Goal: Use online tool/utility

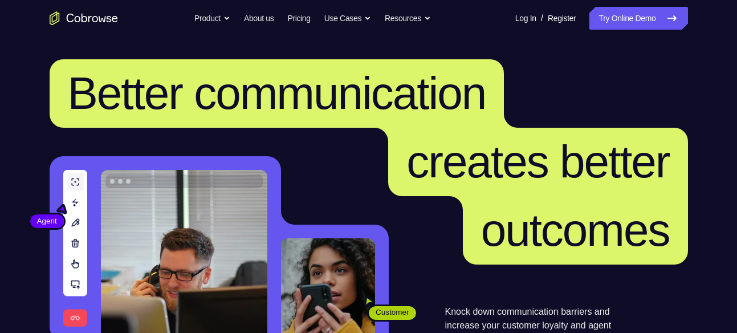
click at [617, 22] on link "Try Online Demo" at bounding box center [638, 18] width 98 height 23
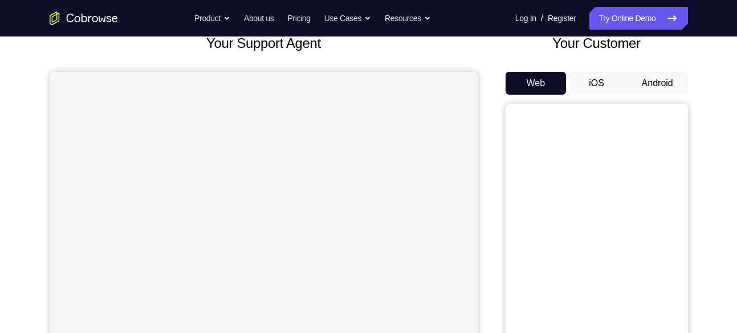
scroll to position [84, 0]
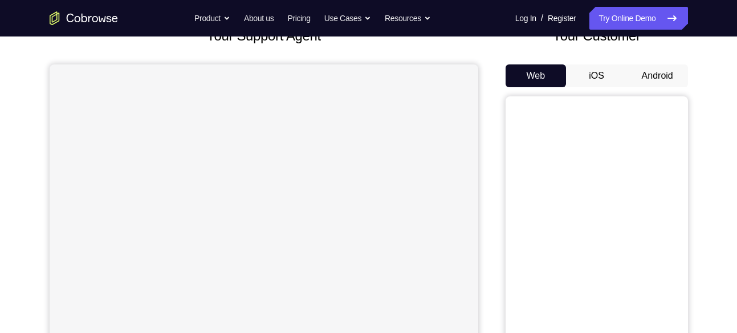
click at [657, 66] on button "Android" at bounding box center [657, 75] width 61 height 23
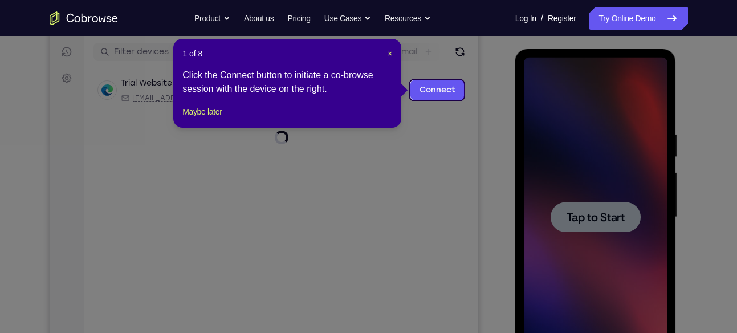
scroll to position [0, 0]
click at [388, 55] on span "×" at bounding box center [389, 53] width 5 height 9
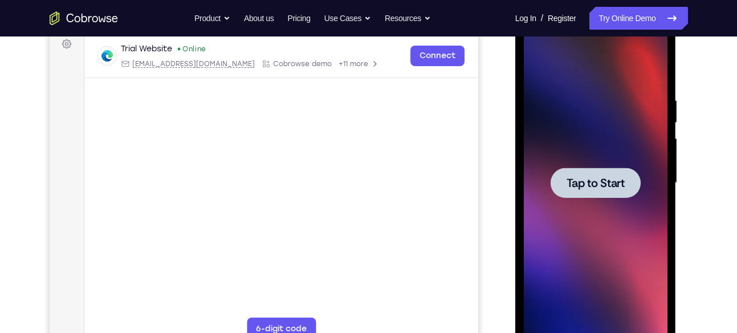
scroll to position [174, 0]
click at [598, 179] on span "Tap to Start" at bounding box center [595, 182] width 58 height 11
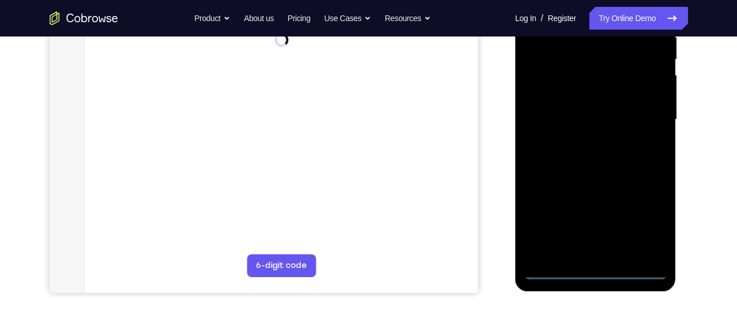
scroll to position [244, 0]
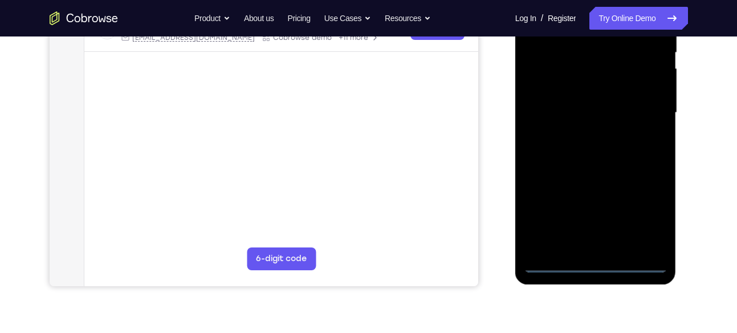
click at [595, 268] on div at bounding box center [596, 112] width 144 height 319
click at [580, 241] on div at bounding box center [596, 112] width 144 height 319
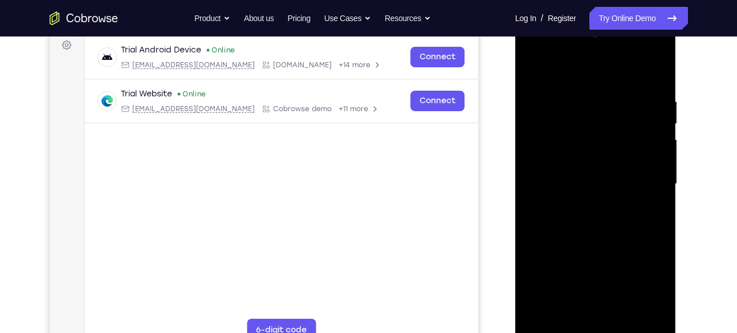
scroll to position [160, 0]
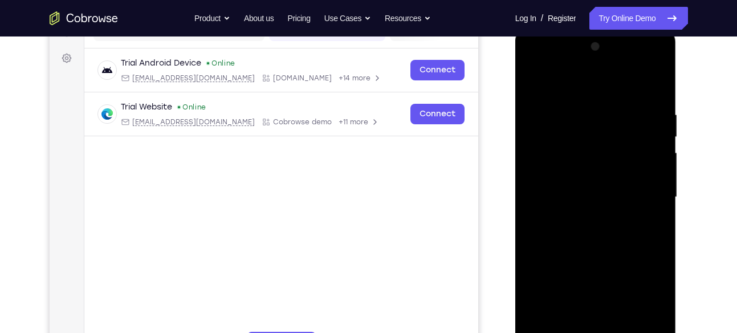
click at [574, 71] on div at bounding box center [596, 197] width 144 height 319
click at [621, 140] on div at bounding box center [596, 197] width 144 height 319
click at [648, 64] on div at bounding box center [596, 197] width 144 height 319
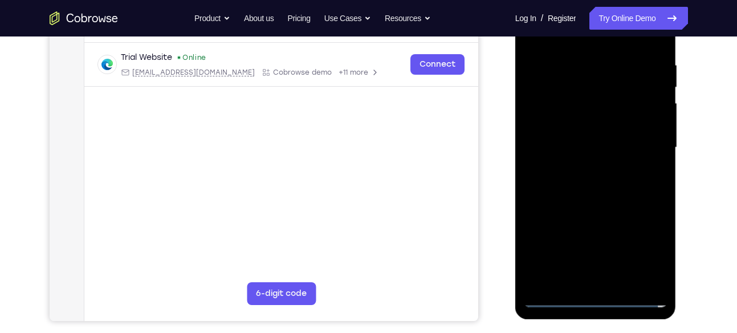
scroll to position [210, 0]
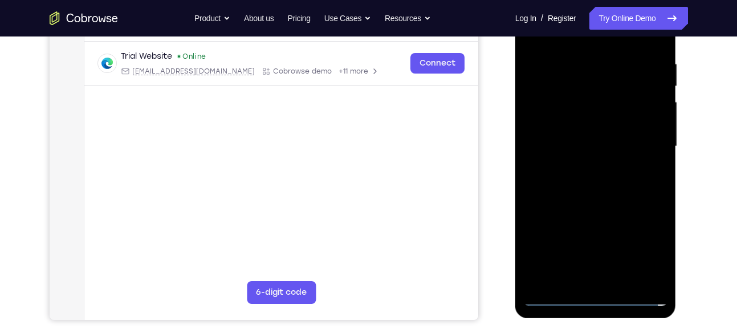
click at [625, 146] on div at bounding box center [596, 146] width 144 height 319
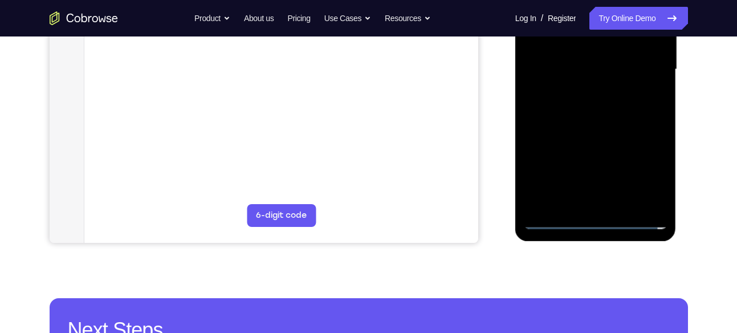
scroll to position [293, 0]
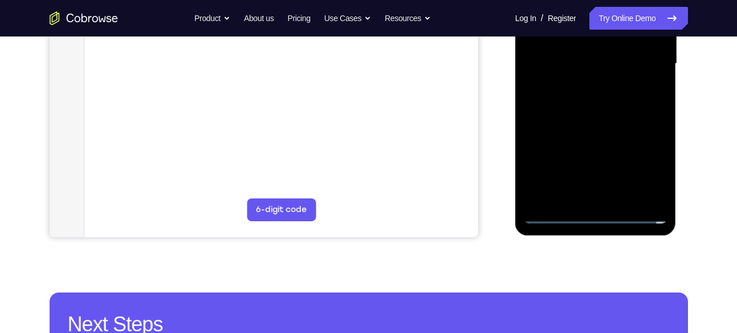
click at [558, 214] on div at bounding box center [596, 63] width 144 height 319
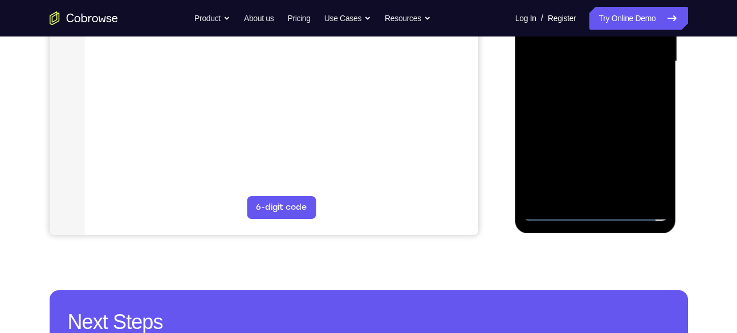
scroll to position [297, 0]
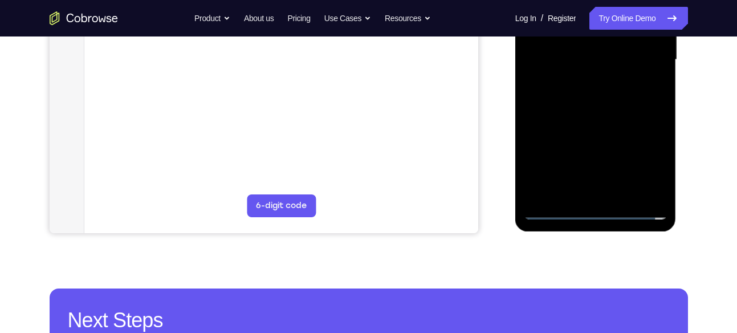
click at [552, 210] on div at bounding box center [596, 59] width 144 height 319
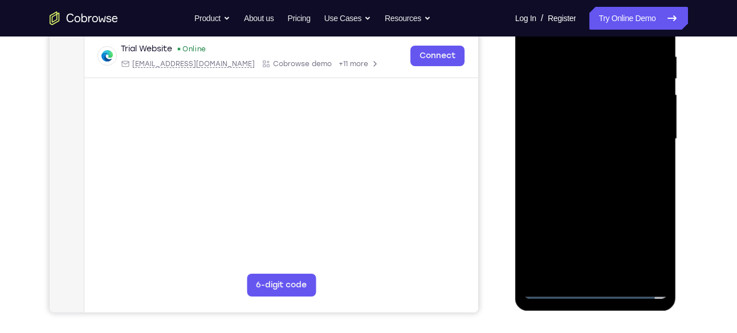
scroll to position [218, 0]
click at [641, 242] on div at bounding box center [596, 138] width 144 height 319
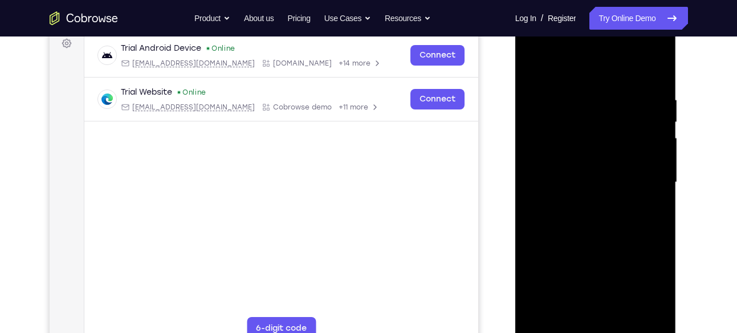
scroll to position [174, 0]
click at [532, 47] on div at bounding box center [596, 182] width 144 height 319
click at [644, 179] on div at bounding box center [596, 182] width 144 height 319
click at [581, 202] on div at bounding box center [596, 182] width 144 height 319
click at [571, 172] on div at bounding box center [596, 182] width 144 height 319
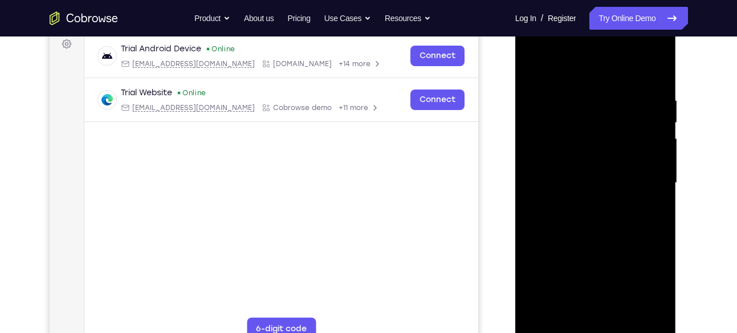
click at [573, 158] on div at bounding box center [596, 182] width 144 height 319
click at [582, 181] on div at bounding box center [596, 182] width 144 height 319
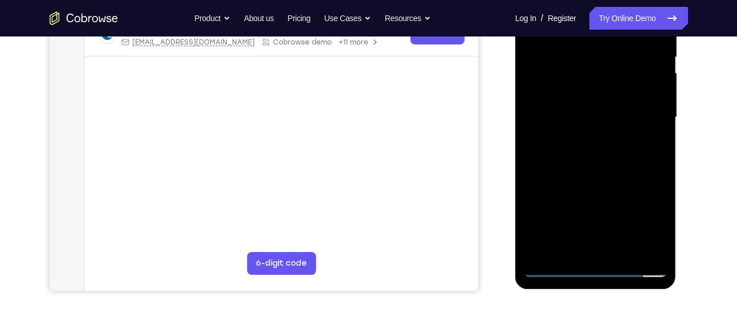
scroll to position [240, 0]
click at [580, 154] on div at bounding box center [596, 116] width 144 height 319
click at [578, 153] on div at bounding box center [596, 116] width 144 height 319
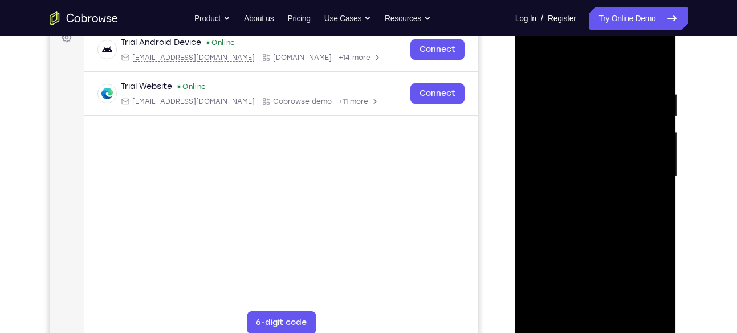
scroll to position [186, 0]
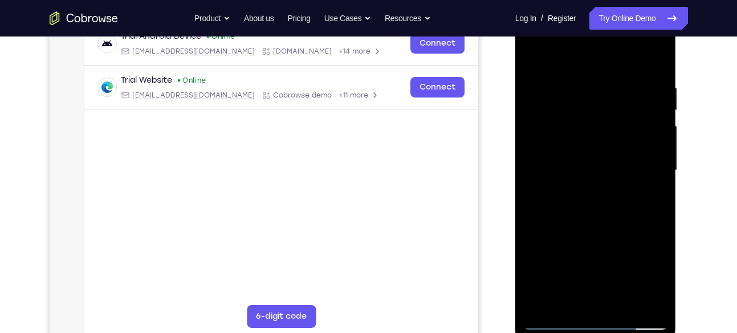
click at [655, 70] on div at bounding box center [596, 170] width 144 height 319
click at [656, 52] on div at bounding box center [596, 170] width 144 height 319
click at [535, 54] on div at bounding box center [596, 170] width 144 height 319
click at [580, 76] on div at bounding box center [596, 170] width 144 height 319
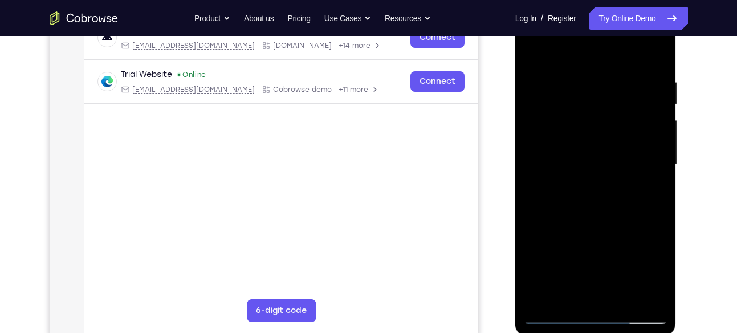
scroll to position [187, 0]
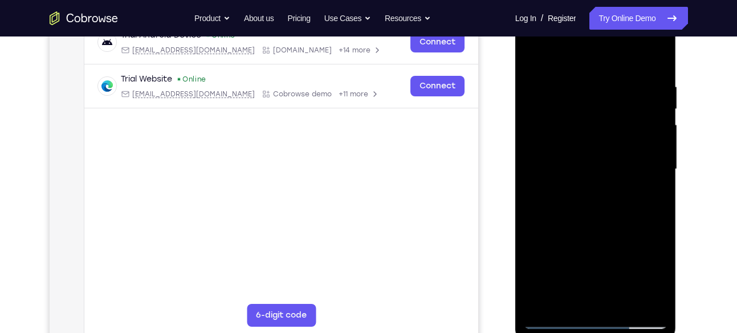
click at [647, 140] on div at bounding box center [596, 169] width 144 height 319
click at [538, 165] on div at bounding box center [596, 169] width 144 height 319
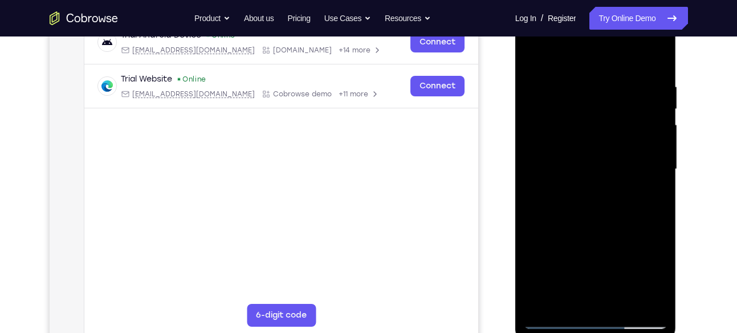
click at [538, 165] on div at bounding box center [596, 169] width 144 height 319
click at [652, 58] on div at bounding box center [596, 169] width 144 height 319
click at [576, 83] on div at bounding box center [596, 169] width 144 height 319
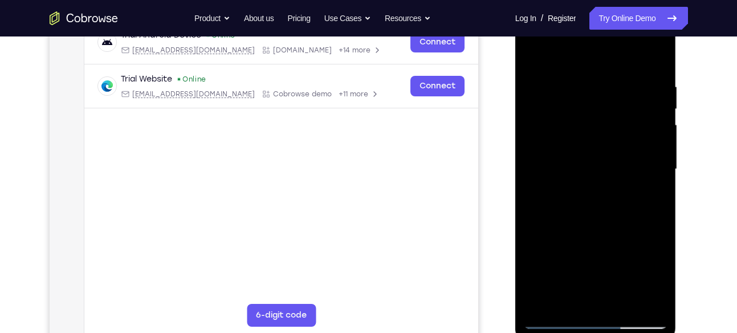
click at [646, 108] on div at bounding box center [596, 169] width 144 height 319
drag, startPoint x: 646, startPoint y: 108, endPoint x: 557, endPoint y: 104, distance: 88.4
click at [557, 104] on div at bounding box center [596, 169] width 144 height 319
click at [646, 142] on div at bounding box center [596, 169] width 144 height 319
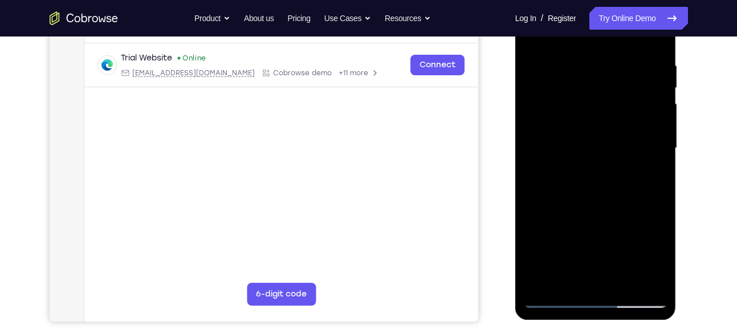
scroll to position [215, 0]
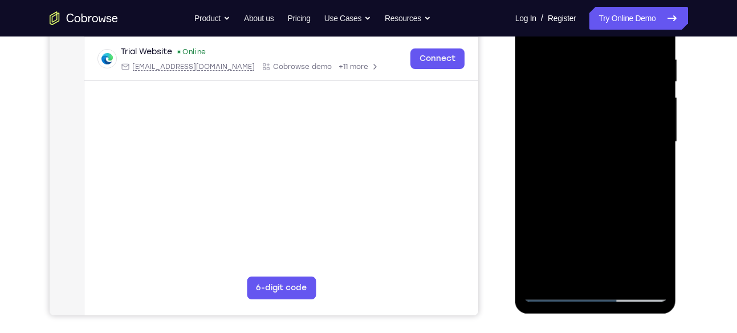
click at [658, 276] on div at bounding box center [596, 141] width 144 height 319
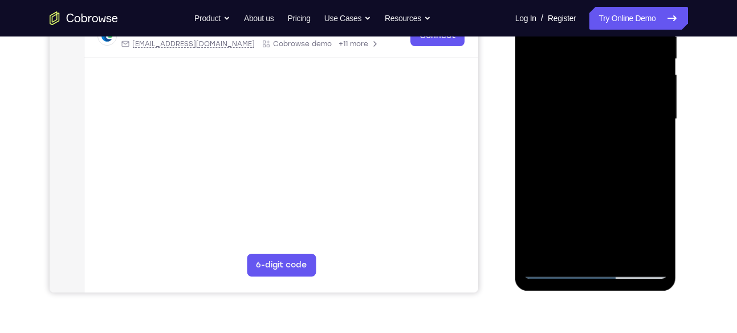
scroll to position [238, 0]
click at [639, 248] on div at bounding box center [596, 118] width 144 height 319
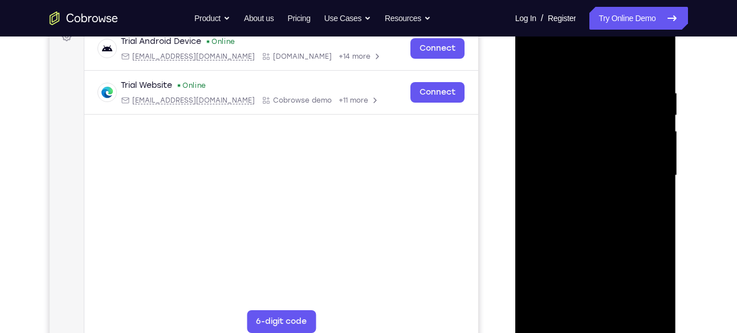
scroll to position [198, 0]
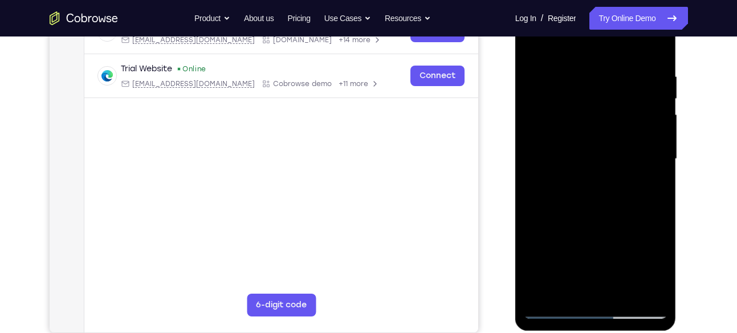
click at [647, 137] on div at bounding box center [596, 158] width 144 height 319
click at [648, 123] on div at bounding box center [596, 158] width 144 height 319
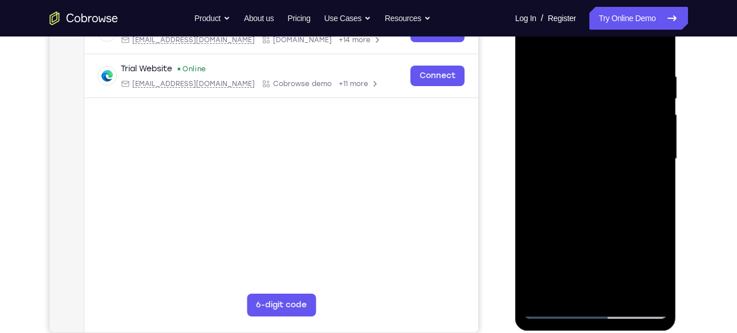
click at [648, 123] on div at bounding box center [596, 158] width 144 height 319
click at [651, 50] on div at bounding box center [596, 158] width 144 height 319
drag, startPoint x: 607, startPoint y: 201, endPoint x: 590, endPoint y: 102, distance: 100.6
click at [590, 102] on div at bounding box center [596, 158] width 144 height 319
drag, startPoint x: 633, startPoint y: 217, endPoint x: 611, endPoint y: 105, distance: 113.3
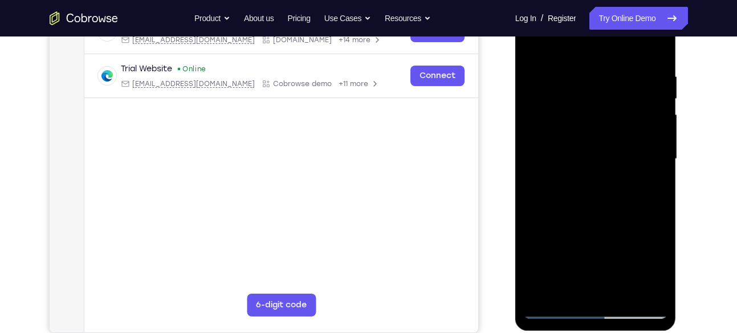
click at [611, 105] on div at bounding box center [596, 158] width 144 height 319
drag, startPoint x: 600, startPoint y: 203, endPoint x: 583, endPoint y: 93, distance: 111.2
click at [583, 93] on div at bounding box center [596, 158] width 144 height 319
click at [661, 154] on div at bounding box center [596, 158] width 144 height 319
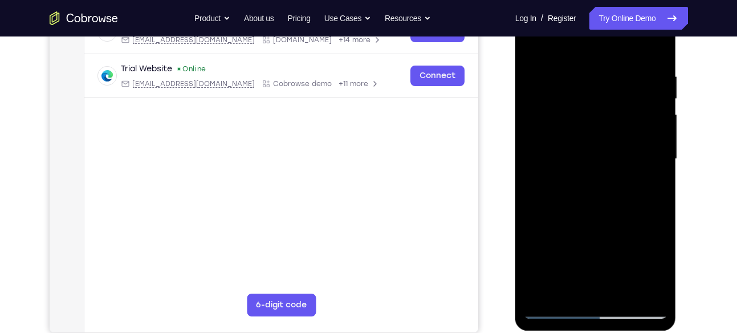
drag, startPoint x: 616, startPoint y: 202, endPoint x: 595, endPoint y: 80, distance: 123.8
click at [595, 80] on div at bounding box center [596, 158] width 144 height 319
drag, startPoint x: 607, startPoint y: 181, endPoint x: 585, endPoint y: 75, distance: 108.3
click at [585, 75] on div at bounding box center [596, 158] width 144 height 319
drag, startPoint x: 621, startPoint y: 152, endPoint x: 603, endPoint y: 62, distance: 92.2
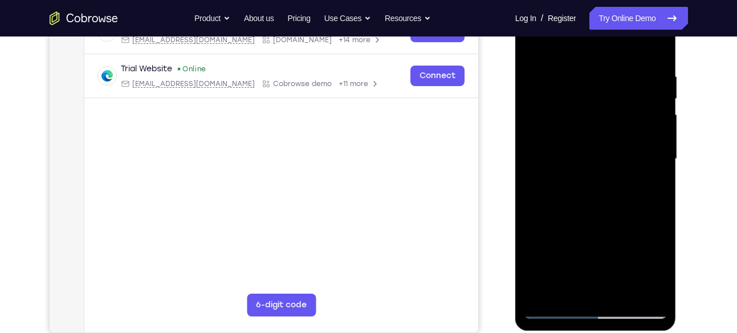
click at [603, 62] on div at bounding box center [596, 158] width 144 height 319
drag, startPoint x: 627, startPoint y: 191, endPoint x: 613, endPoint y: 91, distance: 101.2
click at [613, 91] on div at bounding box center [596, 158] width 144 height 319
drag, startPoint x: 597, startPoint y: 198, endPoint x: 566, endPoint y: 67, distance: 135.2
click at [566, 67] on div at bounding box center [596, 158] width 144 height 319
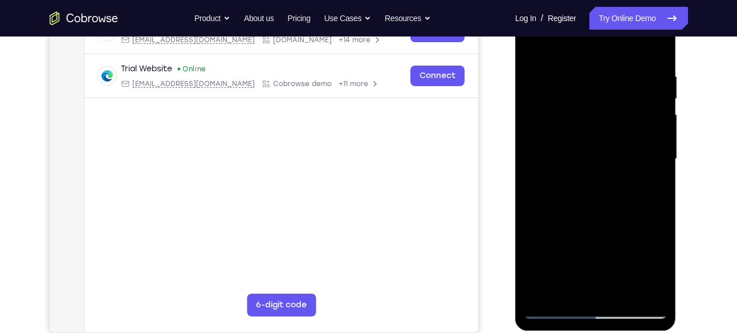
click at [657, 198] on div at bounding box center [596, 158] width 144 height 319
drag, startPoint x: 590, startPoint y: 162, endPoint x: 610, endPoint y: 219, distance: 60.4
click at [610, 219] on div at bounding box center [596, 158] width 144 height 319
drag, startPoint x: 625, startPoint y: 218, endPoint x: 605, endPoint y: 101, distance: 118.5
click at [605, 101] on div at bounding box center [596, 158] width 144 height 319
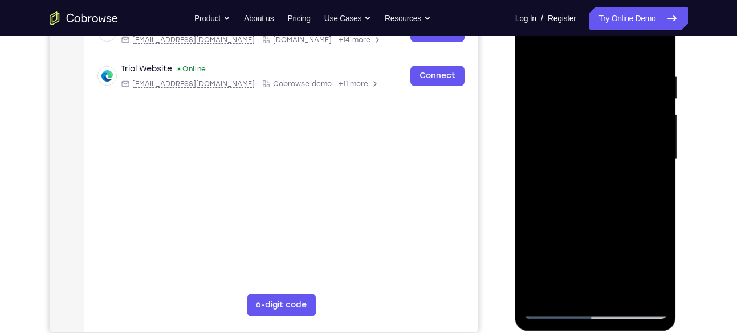
drag, startPoint x: 614, startPoint y: 215, endPoint x: 601, endPoint y: 97, distance: 118.7
click at [601, 97] on div at bounding box center [596, 158] width 144 height 319
drag, startPoint x: 601, startPoint y: 161, endPoint x: 588, endPoint y: 67, distance: 94.9
click at [588, 67] on div at bounding box center [596, 158] width 144 height 319
drag, startPoint x: 610, startPoint y: 169, endPoint x: 590, endPoint y: 62, distance: 109.0
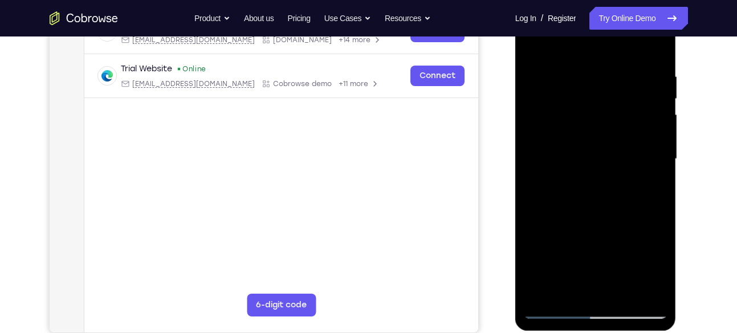
click at [590, 62] on div at bounding box center [596, 158] width 144 height 319
drag, startPoint x: 614, startPoint y: 233, endPoint x: 598, endPoint y: 111, distance: 123.5
click at [598, 111] on div at bounding box center [596, 158] width 144 height 319
click at [658, 162] on div at bounding box center [596, 158] width 144 height 319
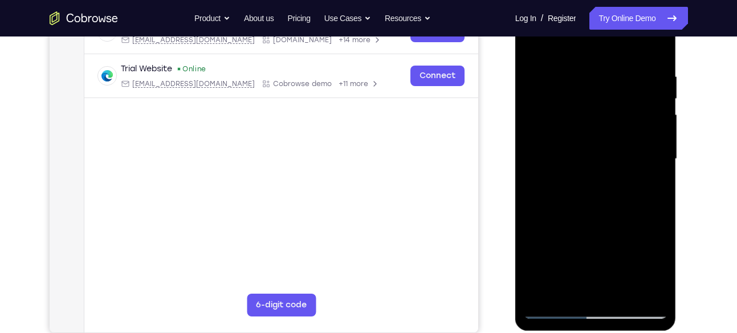
click at [658, 162] on div at bounding box center [596, 158] width 144 height 319
drag, startPoint x: 620, startPoint y: 231, endPoint x: 606, endPoint y: 73, distance: 159.0
click at [606, 73] on div at bounding box center [596, 158] width 144 height 319
drag, startPoint x: 592, startPoint y: 232, endPoint x: 581, endPoint y: 125, distance: 107.7
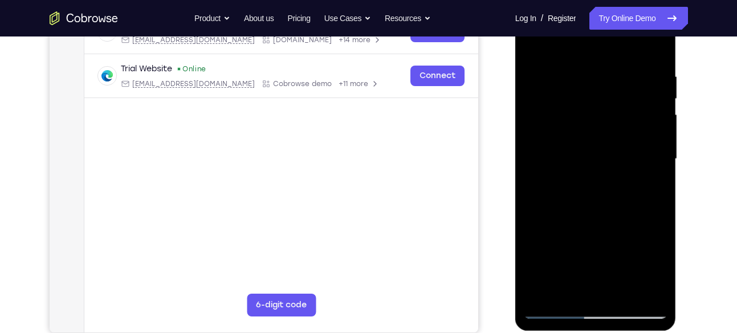
click at [581, 125] on div at bounding box center [596, 158] width 144 height 319
click at [656, 183] on div at bounding box center [596, 158] width 144 height 319
drag, startPoint x: 633, startPoint y: 214, endPoint x: 622, endPoint y: 83, distance: 131.5
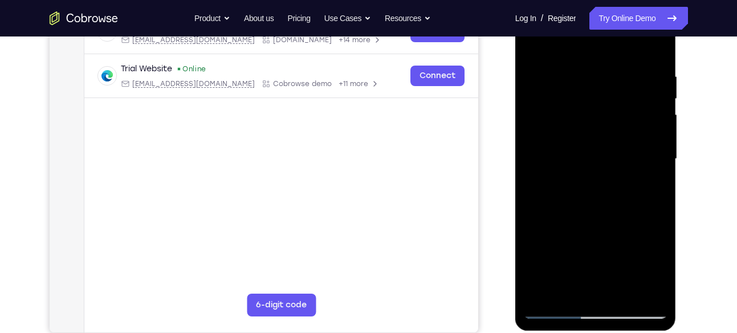
click at [622, 83] on div at bounding box center [596, 158] width 144 height 319
drag, startPoint x: 614, startPoint y: 190, endPoint x: 599, endPoint y: 79, distance: 112.7
click at [599, 79] on div at bounding box center [596, 158] width 144 height 319
drag, startPoint x: 601, startPoint y: 145, endPoint x: 599, endPoint y: 74, distance: 71.8
click at [599, 74] on div at bounding box center [596, 158] width 144 height 319
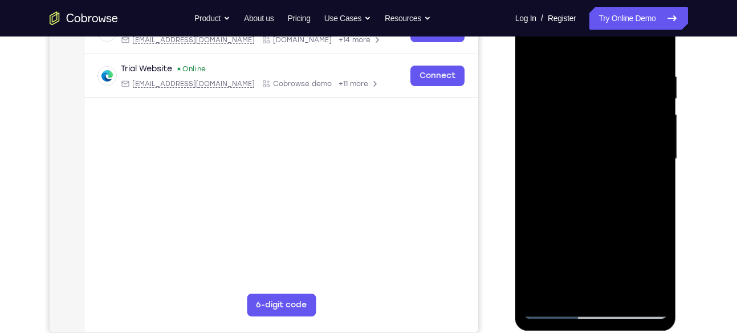
drag, startPoint x: 602, startPoint y: 168, endPoint x: 601, endPoint y: 85, distance: 82.6
click at [601, 85] on div at bounding box center [596, 158] width 144 height 319
drag, startPoint x: 605, startPoint y: 202, endPoint x: 606, endPoint y: 144, distance: 58.7
click at [606, 144] on div at bounding box center [596, 158] width 144 height 319
drag, startPoint x: 610, startPoint y: 194, endPoint x: 605, endPoint y: 43, distance: 151.1
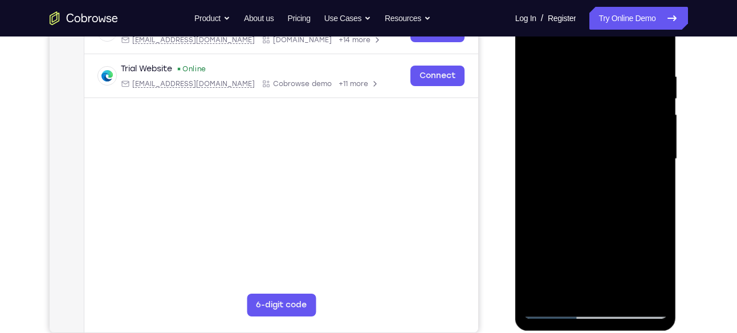
click at [605, 43] on div at bounding box center [596, 158] width 144 height 319
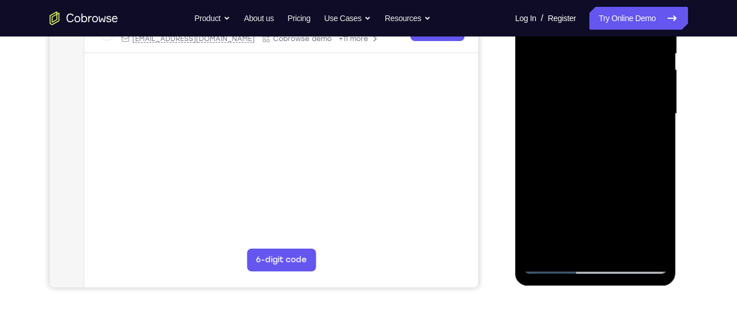
scroll to position [248, 0]
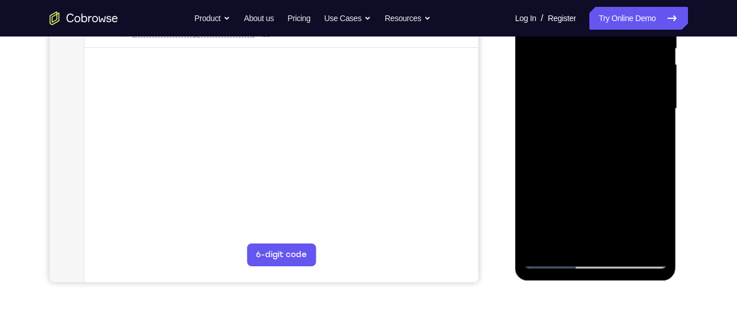
drag, startPoint x: 627, startPoint y: 92, endPoint x: 617, endPoint y: 59, distance: 34.4
click at [617, 59] on div at bounding box center [596, 108] width 144 height 319
drag, startPoint x: 613, startPoint y: 180, endPoint x: 625, endPoint y: 107, distance: 74.5
click at [625, 107] on div at bounding box center [596, 108] width 144 height 319
click at [623, 238] on div at bounding box center [596, 108] width 144 height 319
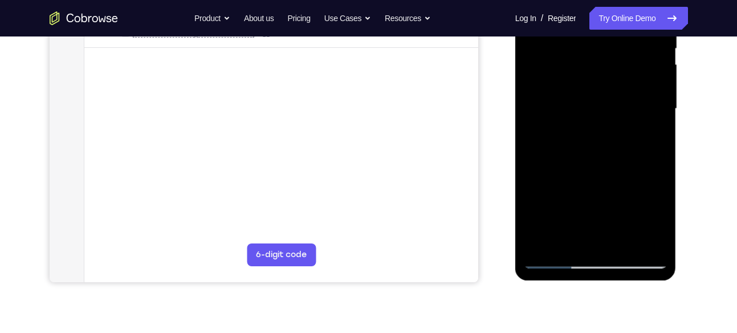
click at [599, 168] on div at bounding box center [596, 108] width 144 height 319
click at [610, 103] on div at bounding box center [596, 108] width 144 height 319
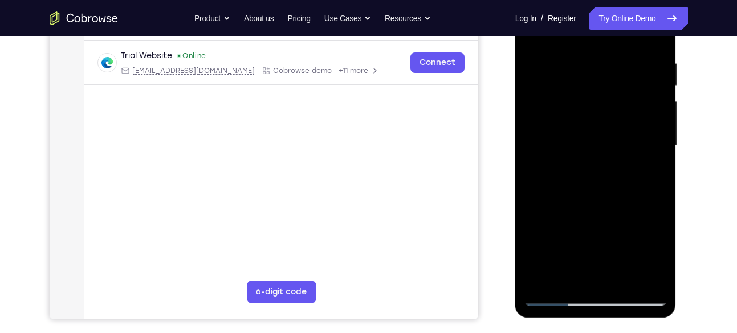
scroll to position [214, 0]
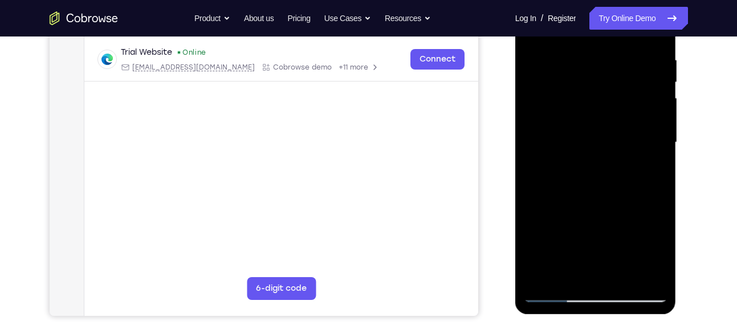
click at [586, 190] on div at bounding box center [596, 142] width 144 height 319
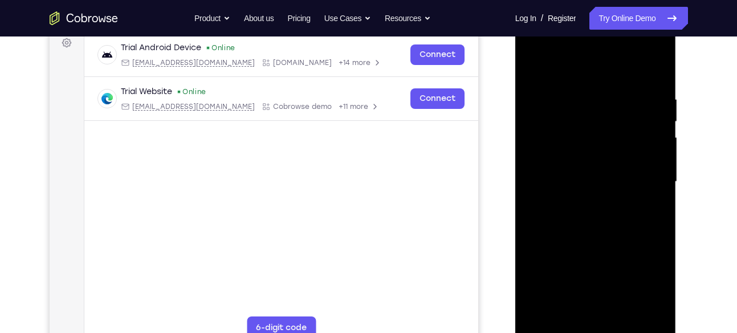
scroll to position [225, 0]
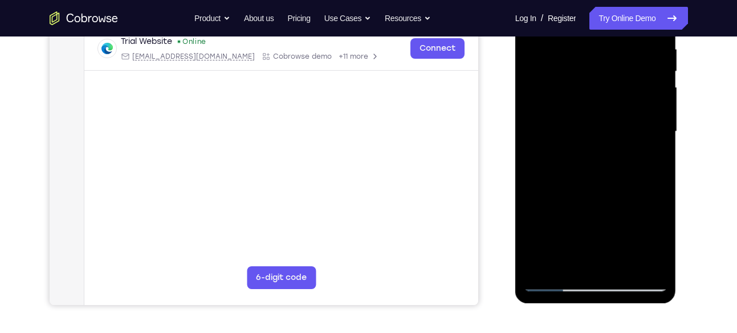
drag, startPoint x: 597, startPoint y: 149, endPoint x: 591, endPoint y: 170, distance: 22.0
click at [591, 170] on div at bounding box center [596, 131] width 144 height 319
drag, startPoint x: 611, startPoint y: 157, endPoint x: 611, endPoint y: 186, distance: 29.1
click at [611, 186] on div at bounding box center [596, 131] width 144 height 319
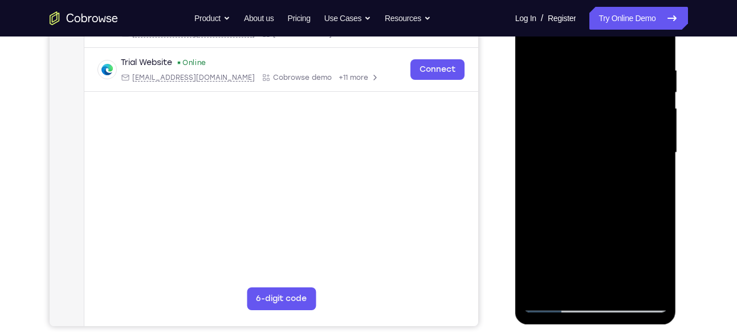
scroll to position [202, 0]
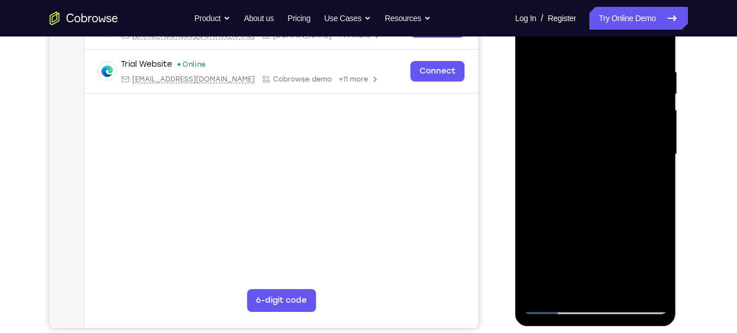
drag, startPoint x: 601, startPoint y: 203, endPoint x: 594, endPoint y: 141, distance: 61.9
click at [594, 141] on div at bounding box center [596, 154] width 144 height 319
drag, startPoint x: 580, startPoint y: 182, endPoint x: 620, endPoint y: 284, distance: 110.1
click at [620, 284] on div at bounding box center [596, 154] width 144 height 319
click at [533, 38] on div at bounding box center [596, 154] width 144 height 319
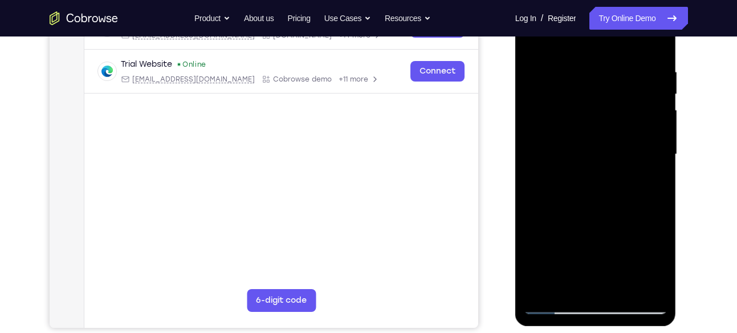
scroll to position [244, 0]
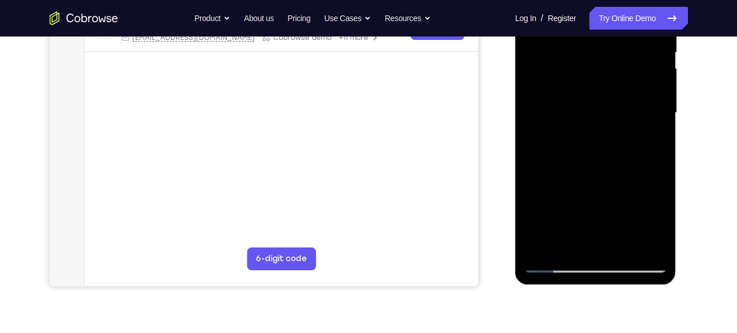
click at [621, 244] on div at bounding box center [596, 112] width 144 height 319
click at [597, 108] on div at bounding box center [596, 112] width 144 height 319
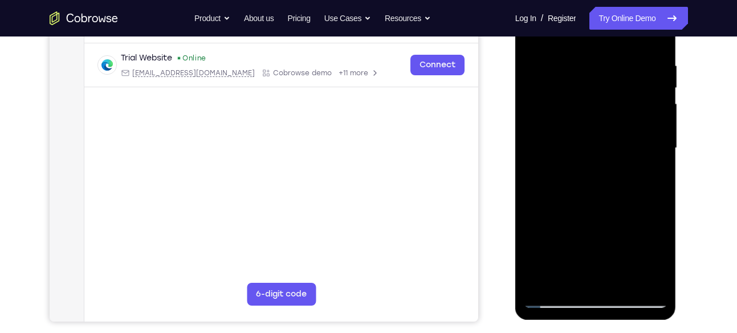
scroll to position [198, 0]
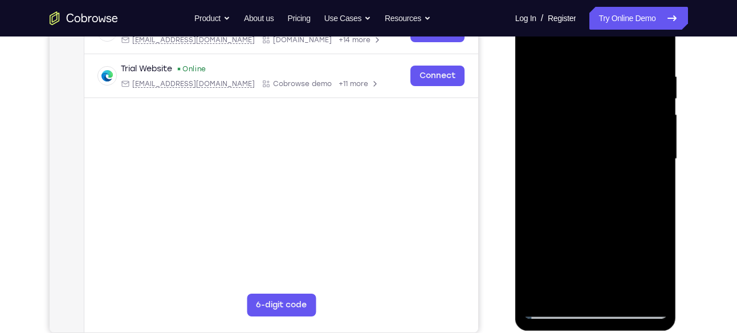
click at [597, 186] on div at bounding box center [596, 158] width 144 height 319
